Goal: Check status

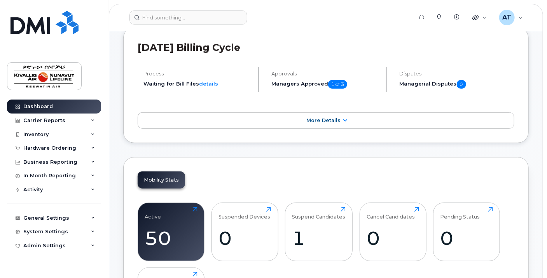
scroll to position [134, 0]
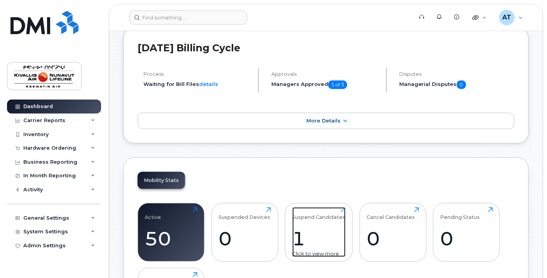
click at [297, 240] on div "1" at bounding box center [318, 238] width 53 height 23
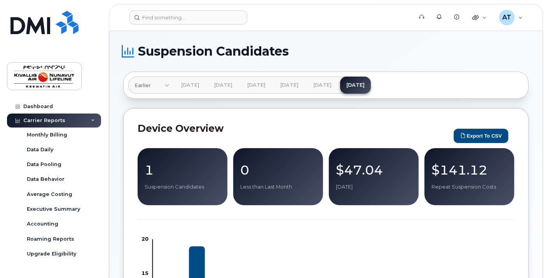
click at [448, 171] on p "$141.12" at bounding box center [470, 170] width 76 height 14
click at [28, 104] on div "Dashboard" at bounding box center [38, 106] width 30 height 6
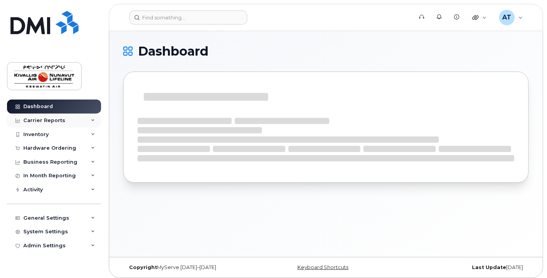
click at [38, 119] on div "Carrier Reports" at bounding box center [44, 120] width 42 height 6
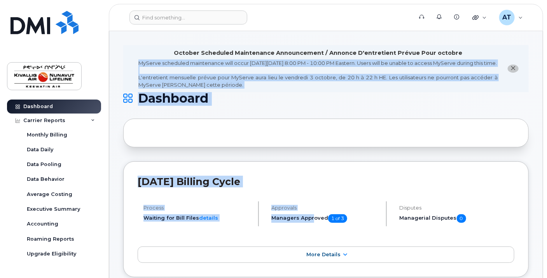
drag, startPoint x: 311, startPoint y: 236, endPoint x: 134, endPoint y: 63, distance: 247.2
click at [134, 63] on li "October Scheduled Maintenance Announcement / Annonce D'entretient Prévue Pour o…" at bounding box center [326, 68] width 406 height 47
drag, startPoint x: 134, startPoint y: 63, endPoint x: 141, endPoint y: 76, distance: 14.4
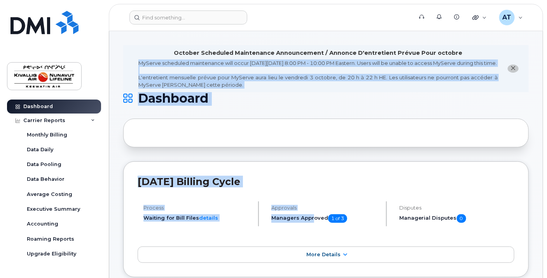
click at [141, 76] on div "MyServe scheduled maintenance will occur on Friday October 3rd, 8:00 PM - 10:00…" at bounding box center [317, 73] width 359 height 29
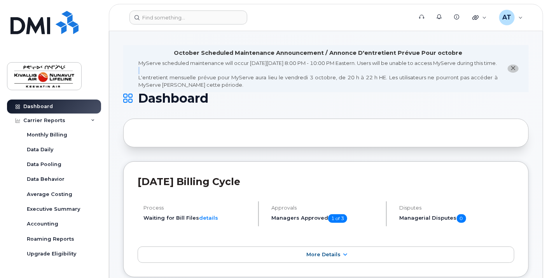
click at [141, 76] on div "MyServe scheduled maintenance will occur on Friday October 3rd, 8:00 PM - 10:00…" at bounding box center [317, 73] width 359 height 29
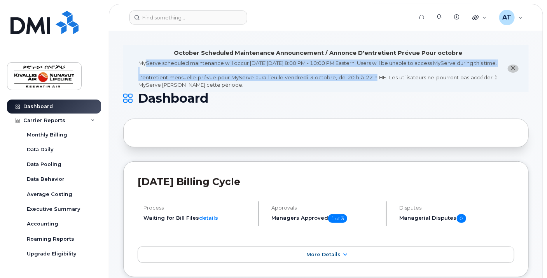
drag, startPoint x: 374, startPoint y: 87, endPoint x: 148, endPoint y: 58, distance: 228.2
click at [148, 58] on div "October Scheduled Maintenance Announcement / Annonce D'entretient Prévue Pour o…" at bounding box center [317, 69] width 359 height 40
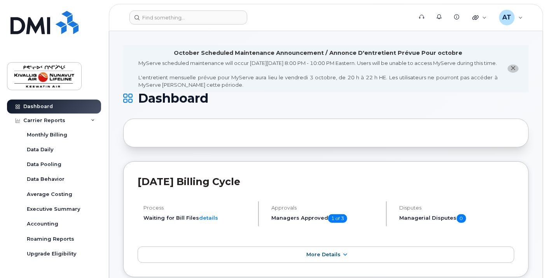
click at [296, 55] on div "October Scheduled Maintenance Announcement / Annonce D'entretient Prévue Pour o…" at bounding box center [318, 53] width 289 height 8
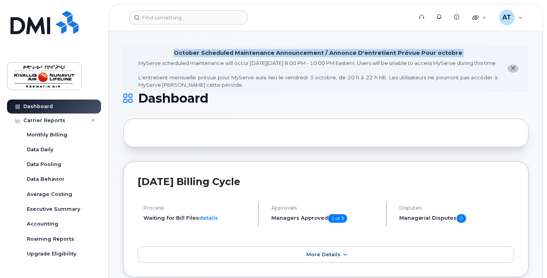
click at [296, 55] on div "October Scheduled Maintenance Announcement / Annonce D'entretient Prévue Pour o…" at bounding box center [318, 53] width 289 height 8
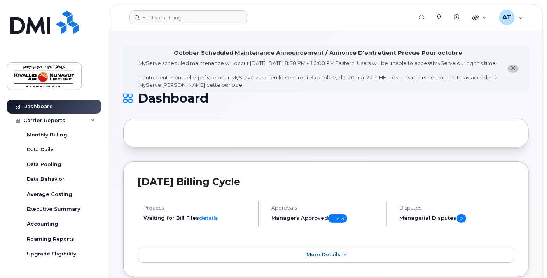
click at [213, 77] on div "MyServe scheduled maintenance will occur on Friday October 3rd, 8:00 PM - 10:00…" at bounding box center [317, 73] width 359 height 29
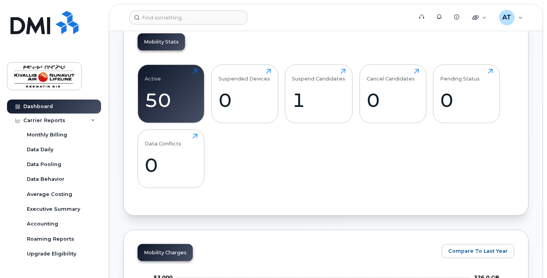
scroll to position [273, 0]
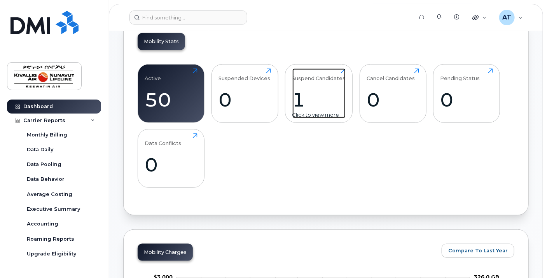
click at [316, 103] on div "1" at bounding box center [318, 99] width 53 height 23
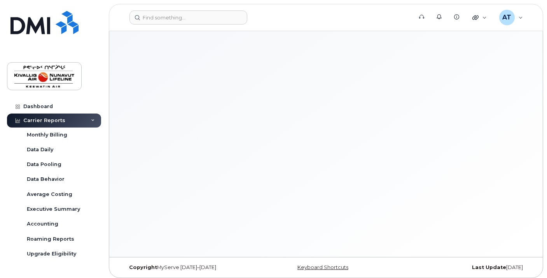
scroll to position [3, 0]
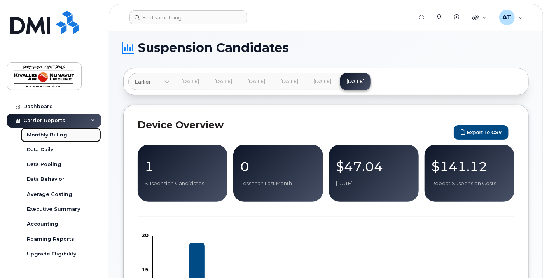
click at [53, 130] on link "Monthly Billing" at bounding box center [61, 135] width 80 height 15
